Goal: Information Seeking & Learning: Check status

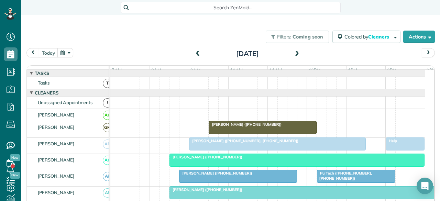
scroll to position [3, 3]
click at [194, 49] on span at bounding box center [198, 54] width 8 height 10
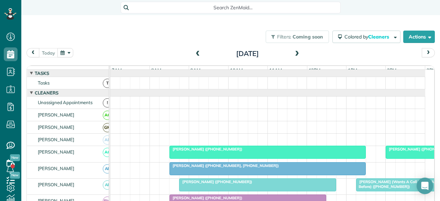
scroll to position [34, 0]
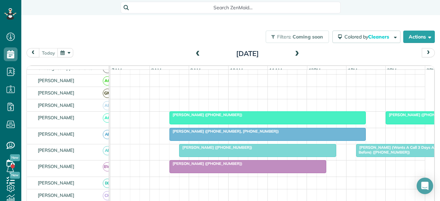
click at [220, 117] on span "[PERSON_NAME] ([PHONE_NUMBER])" at bounding box center [206, 114] width 74 height 5
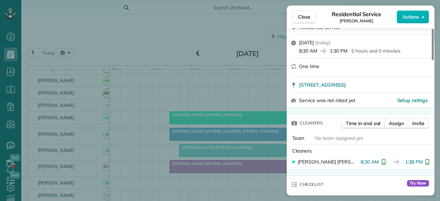
scroll to position [103, 0]
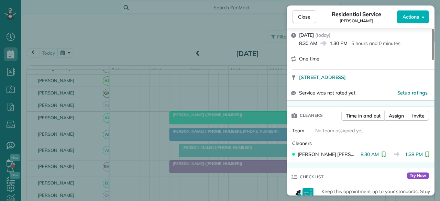
drag, startPoint x: 306, startPoint y: 17, endPoint x: 308, endPoint y: 89, distance: 72.2
click at [306, 17] on span "Close" at bounding box center [304, 16] width 12 height 7
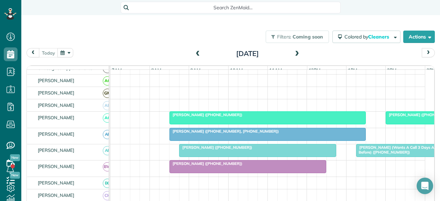
click at [400, 117] on span "[PERSON_NAME] ([PHONE_NUMBER])" at bounding box center [422, 114] width 74 height 5
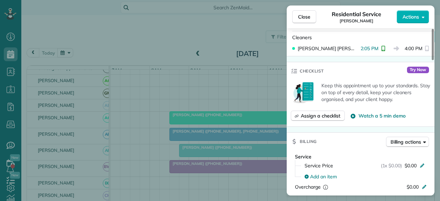
scroll to position [206, 0]
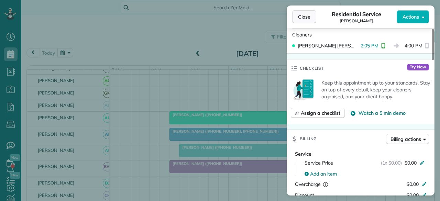
click at [297, 16] on button "Close" at bounding box center [304, 16] width 24 height 13
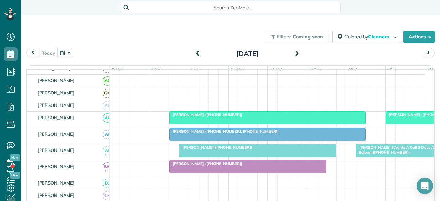
click at [192, 134] on span "[PERSON_NAME] ([PHONE_NUMBER], [PHONE_NUMBER])" at bounding box center [224, 131] width 110 height 5
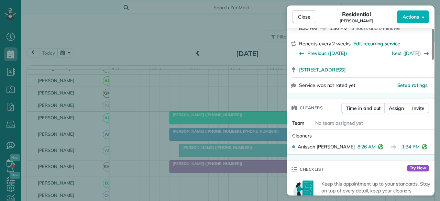
scroll to position [137, 0]
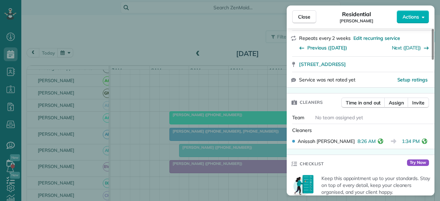
drag, startPoint x: 297, startPoint y: 14, endPoint x: 127, endPoint y: 0, distance: 171.3
click at [298, 14] on span "Close" at bounding box center [304, 16] width 12 height 7
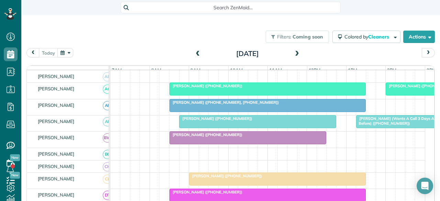
scroll to position [69, 0]
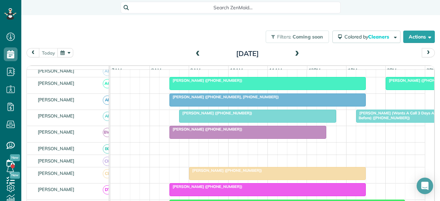
click at [222, 115] on span "[PERSON_NAME] ([PHONE_NUMBER])" at bounding box center [216, 113] width 74 height 5
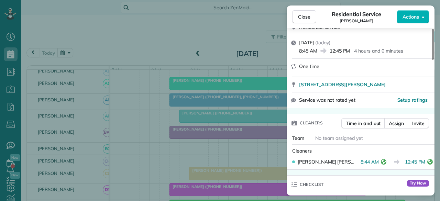
scroll to position [137, 0]
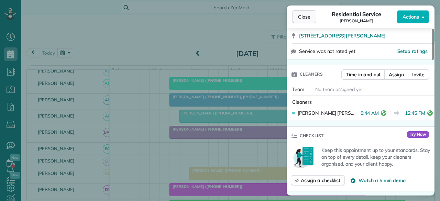
click at [299, 17] on span "Close" at bounding box center [304, 16] width 12 height 7
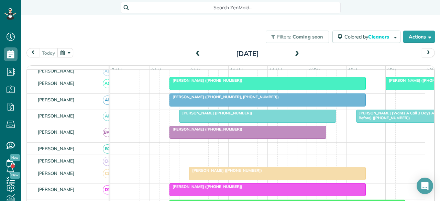
click at [368, 118] on span "[PERSON_NAME] (Wants A Call 3 Days Ahead And The Day Before) ([PHONE_NUMBER])" at bounding box center [412, 116] width 112 height 10
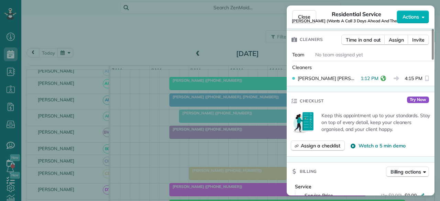
scroll to position [206, 0]
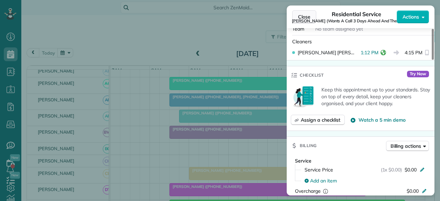
click at [306, 18] on span "Close" at bounding box center [304, 16] width 12 height 7
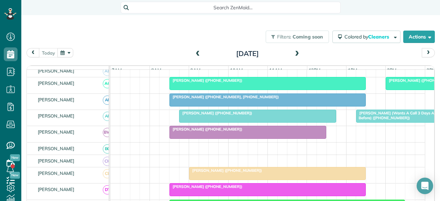
click at [207, 136] on div at bounding box center [248, 132] width 156 height 12
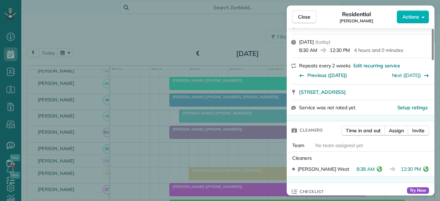
scroll to position [137, 0]
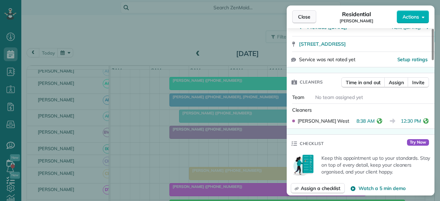
click at [305, 16] on span "Close" at bounding box center [304, 16] width 12 height 7
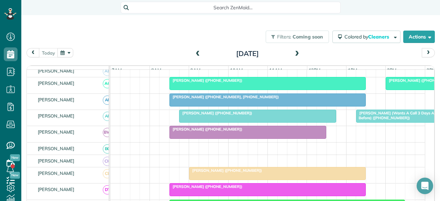
click at [203, 138] on div at bounding box center [248, 132] width 156 height 12
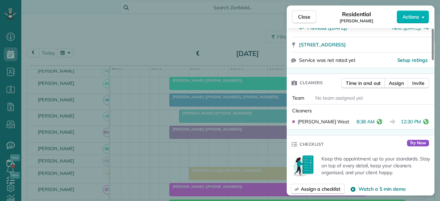
scroll to position [137, 0]
click at [304, 13] on button "Close" at bounding box center [304, 16] width 24 height 13
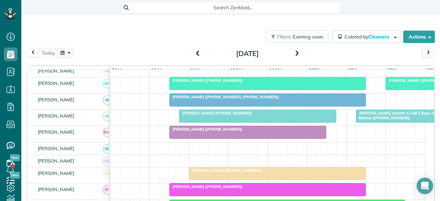
click at [216, 173] on span "[PERSON_NAME] ([PHONE_NUMBER])" at bounding box center [226, 170] width 74 height 5
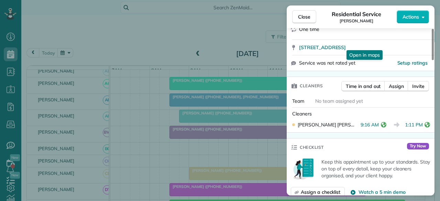
scroll to position [137, 0]
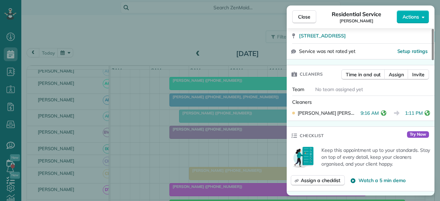
drag, startPoint x: 302, startPoint y: 14, endPoint x: 95, endPoint y: 7, distance: 207.6
click at [302, 14] on span "Close" at bounding box center [304, 16] width 12 height 7
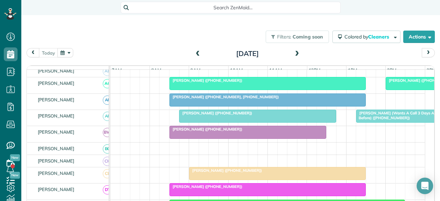
scroll to position [103, 0]
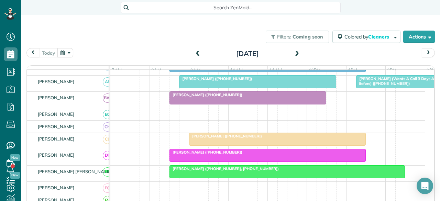
click at [186, 155] on span "[PERSON_NAME] ([PHONE_NUMBER])" at bounding box center [206, 152] width 74 height 5
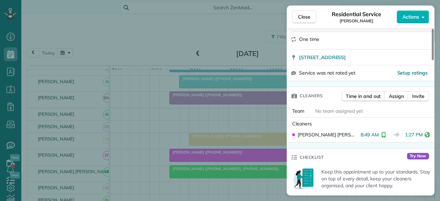
scroll to position [137, 0]
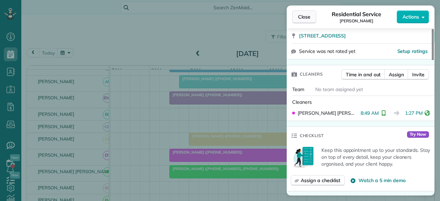
click at [304, 14] on span "Close" at bounding box center [304, 16] width 12 height 7
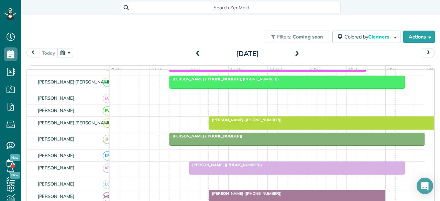
scroll to position [206, 0]
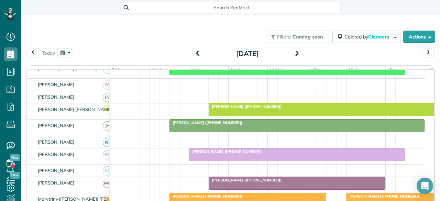
click at [198, 125] on span "[PERSON_NAME] ([PHONE_NUMBER])" at bounding box center [206, 122] width 74 height 5
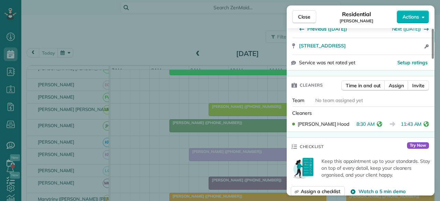
scroll to position [137, 0]
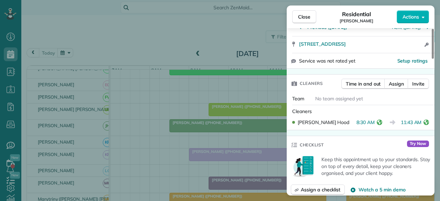
drag, startPoint x: 303, startPoint y: 16, endPoint x: 129, endPoint y: 1, distance: 174.5
click at [303, 16] on span "Close" at bounding box center [304, 16] width 12 height 7
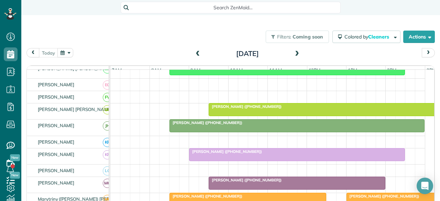
scroll to position [240, 0]
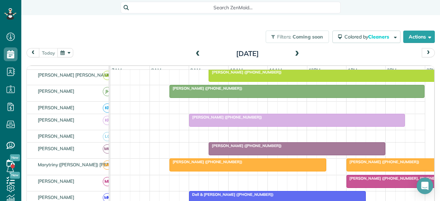
click at [225, 123] on div at bounding box center [296, 120] width 215 height 12
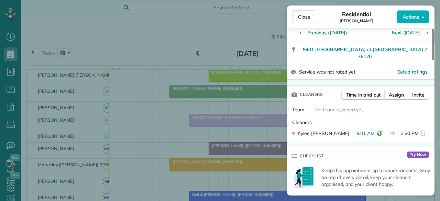
scroll to position [137, 0]
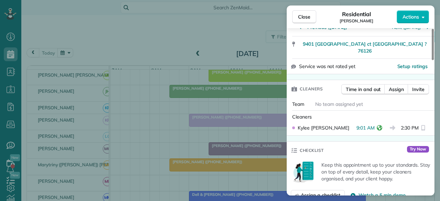
drag, startPoint x: 308, startPoint y: 19, endPoint x: 244, endPoint y: 135, distance: 132.7
click at [308, 19] on span "Close" at bounding box center [304, 16] width 12 height 7
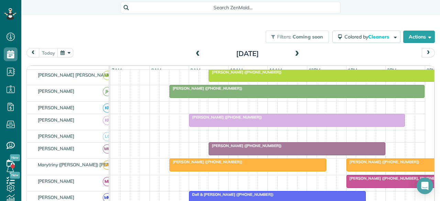
click at [236, 148] on span "[PERSON_NAME] ([PHONE_NUMBER])" at bounding box center [245, 145] width 74 height 5
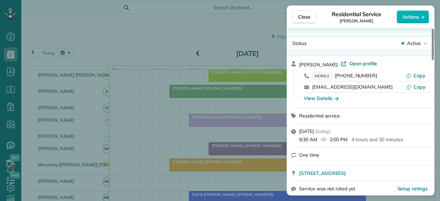
scroll to position [71, 0]
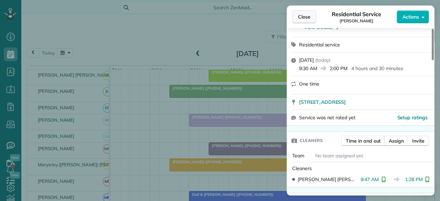
click at [304, 14] on span "Close" at bounding box center [304, 16] width 12 height 7
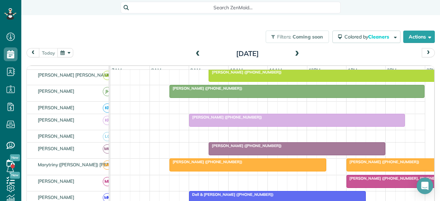
click at [239, 148] on span "[PERSON_NAME] ([PHONE_NUMBER])" at bounding box center [245, 145] width 74 height 5
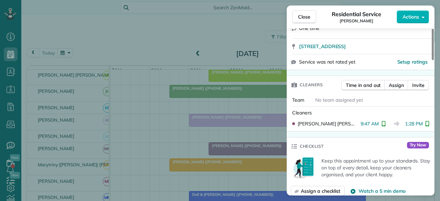
scroll to position [137, 0]
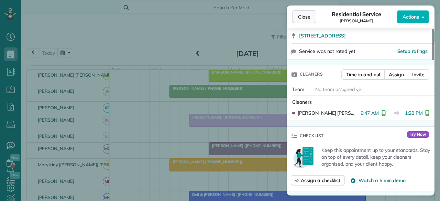
click at [304, 18] on span "Close" at bounding box center [304, 16] width 12 height 7
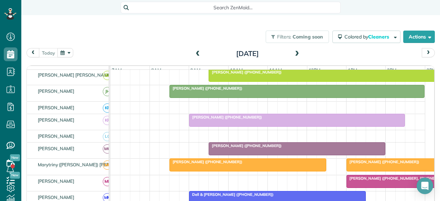
click at [222, 164] on span "[PERSON_NAME] ([PHONE_NUMBER])" at bounding box center [206, 161] width 74 height 5
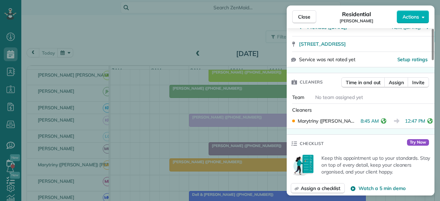
drag, startPoint x: 302, startPoint y: 17, endPoint x: 295, endPoint y: 53, distance: 36.8
click at [302, 17] on span "Close" at bounding box center [304, 16] width 12 height 7
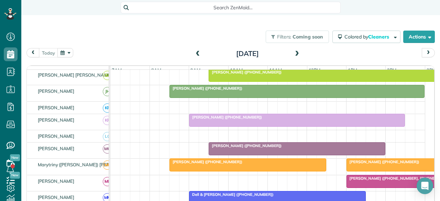
click at [377, 167] on div at bounding box center [425, 165] width 156 height 12
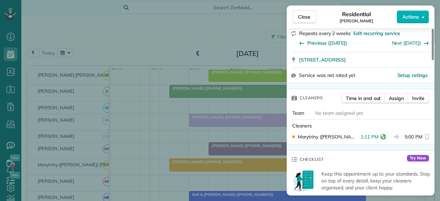
scroll to position [137, 0]
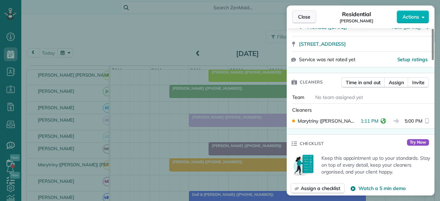
click at [302, 18] on span "Close" at bounding box center [304, 16] width 12 height 7
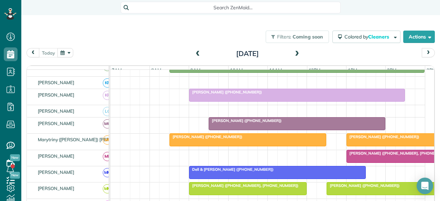
scroll to position [275, 0]
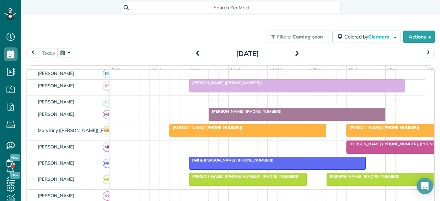
click at [385, 149] on div at bounding box center [425, 147] width 156 height 12
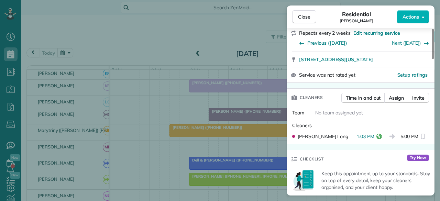
scroll to position [137, 0]
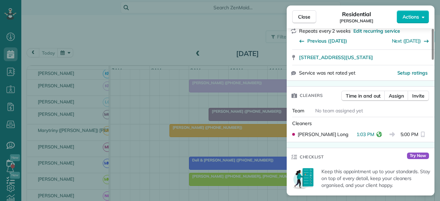
drag, startPoint x: 302, startPoint y: 15, endPoint x: 193, endPoint y: 66, distance: 119.4
click at [302, 15] on span "Close" at bounding box center [304, 16] width 12 height 7
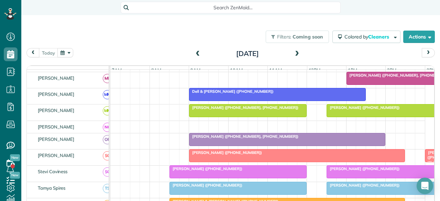
scroll to position [378, 0]
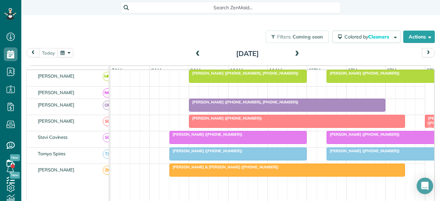
click at [230, 121] on span "[PERSON_NAME] ([PHONE_NUMBER])" at bounding box center [226, 118] width 74 height 5
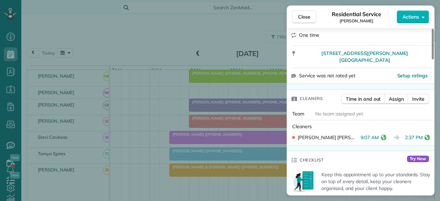
scroll to position [137, 0]
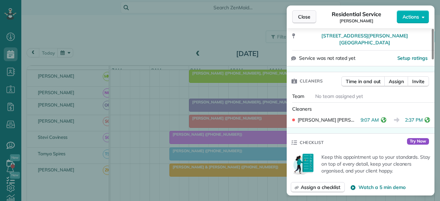
click at [306, 15] on span "Close" at bounding box center [304, 16] width 12 height 7
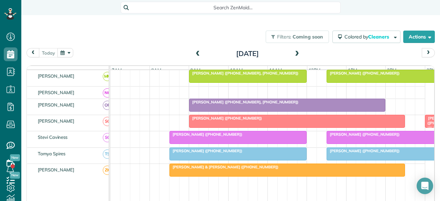
click at [222, 103] on span "[PERSON_NAME] ([PHONE_NUMBER], [PHONE_NUMBER])" at bounding box center [244, 102] width 110 height 5
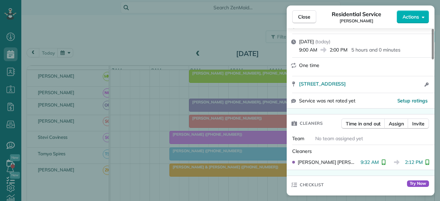
scroll to position [137, 0]
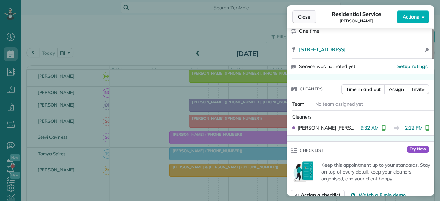
click at [300, 18] on span "Close" at bounding box center [304, 16] width 12 height 7
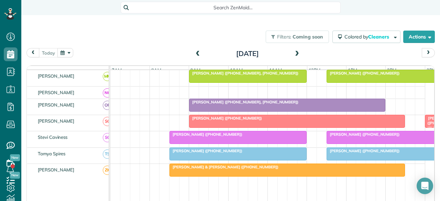
click at [196, 138] on div at bounding box center [238, 137] width 136 height 12
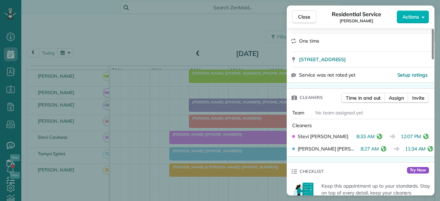
scroll to position [137, 0]
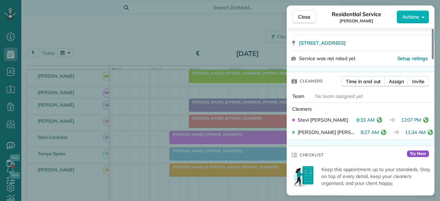
drag, startPoint x: 303, startPoint y: 15, endPoint x: 253, endPoint y: 63, distance: 69.5
click at [303, 15] on span "Close" at bounding box center [304, 16] width 12 height 7
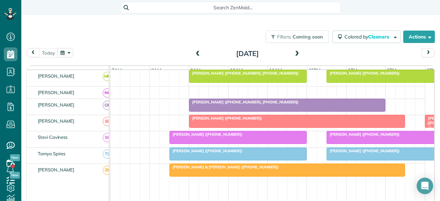
click at [361, 138] on div at bounding box center [415, 137] width 176 height 12
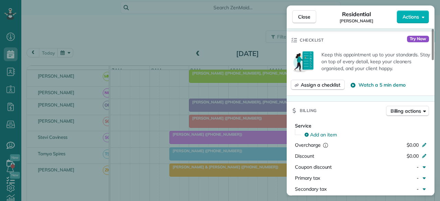
scroll to position [206, 0]
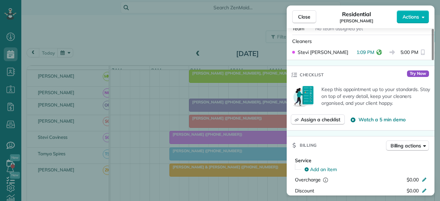
drag, startPoint x: 305, startPoint y: 18, endPoint x: 251, endPoint y: 75, distance: 78.5
click at [304, 18] on span "Close" at bounding box center [304, 16] width 12 height 7
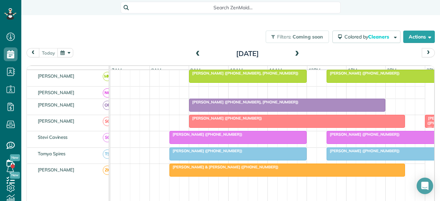
click at [364, 156] on div at bounding box center [395, 154] width 136 height 12
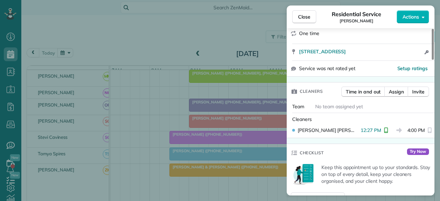
scroll to position [137, 0]
